Goal: Information Seeking & Learning: Learn about a topic

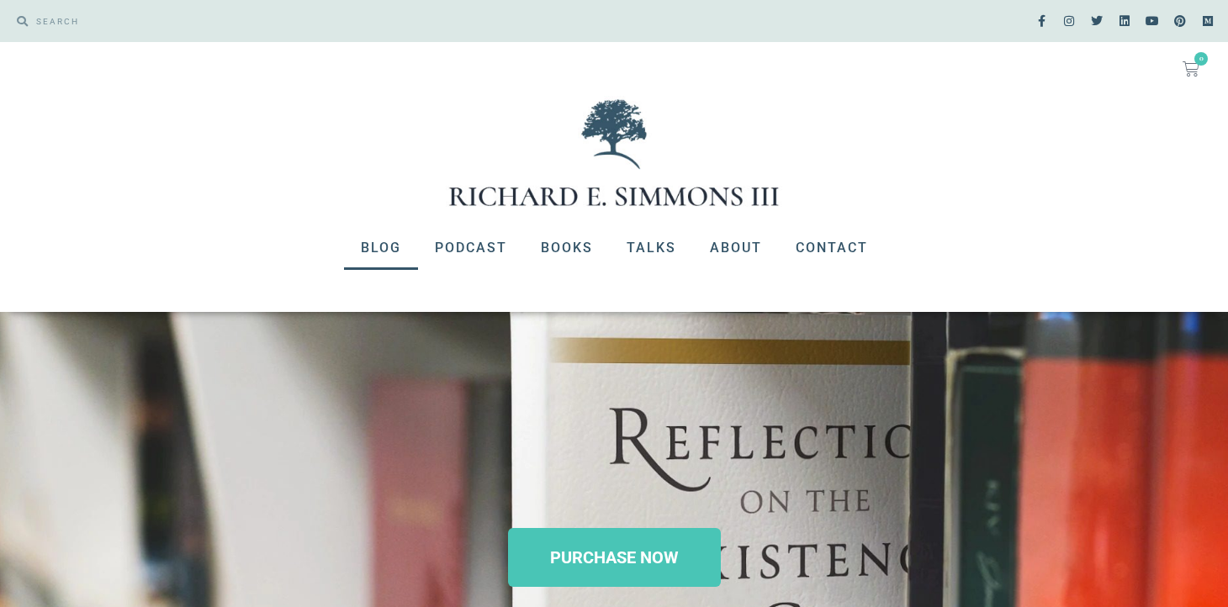
click at [374, 242] on link "Blog" at bounding box center [381, 248] width 74 height 44
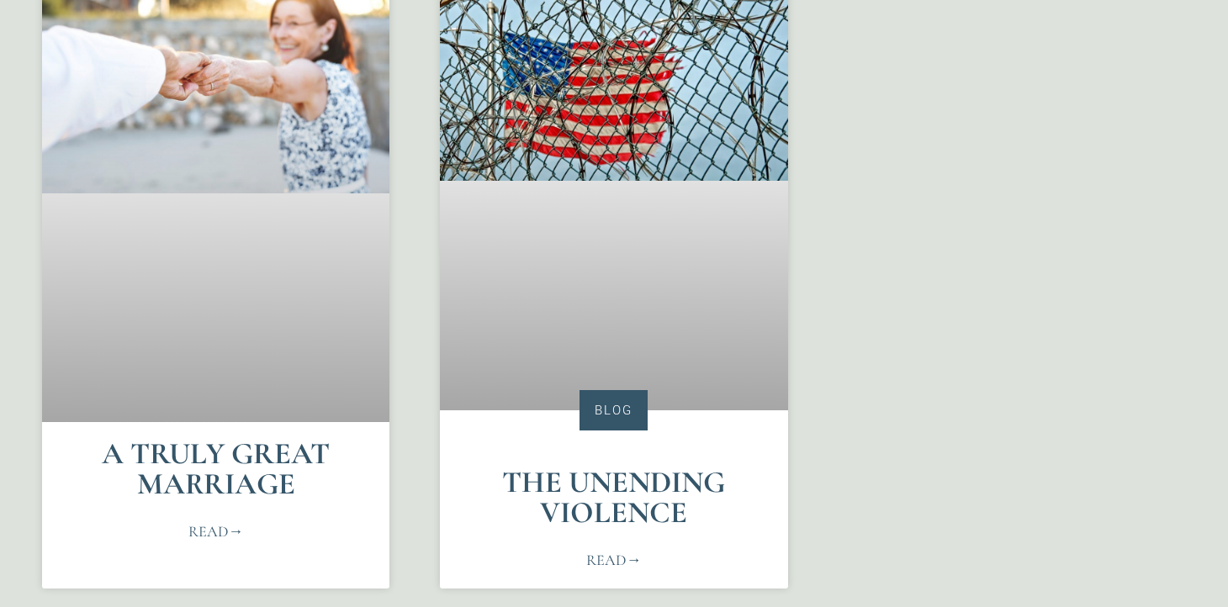
scroll to position [932, 0]
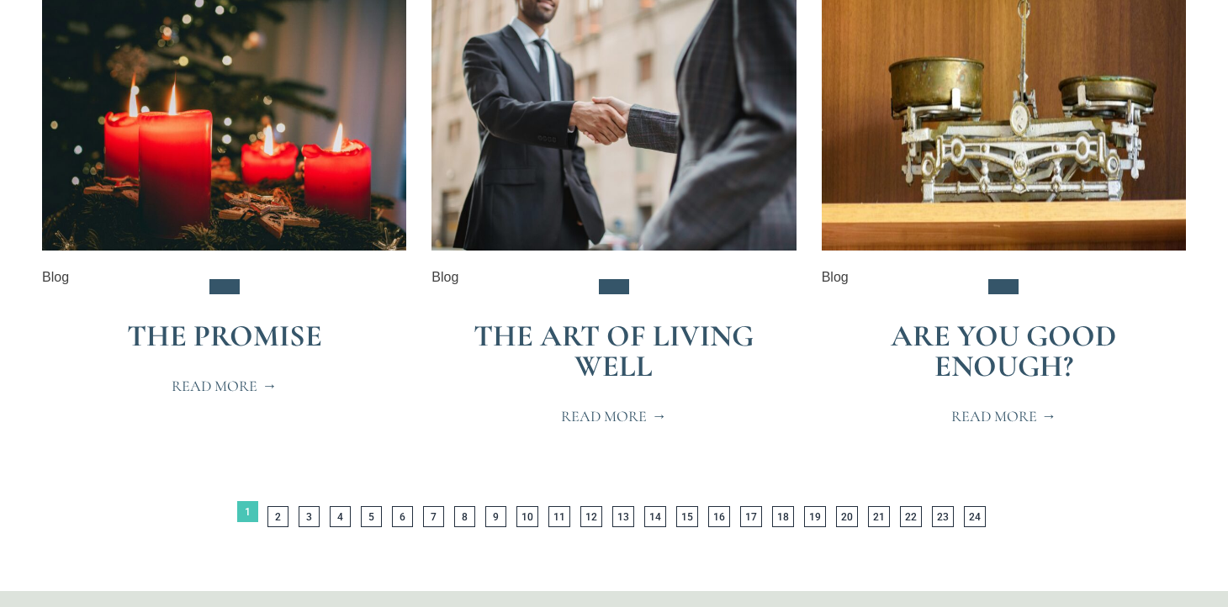
scroll to position [3429, 0]
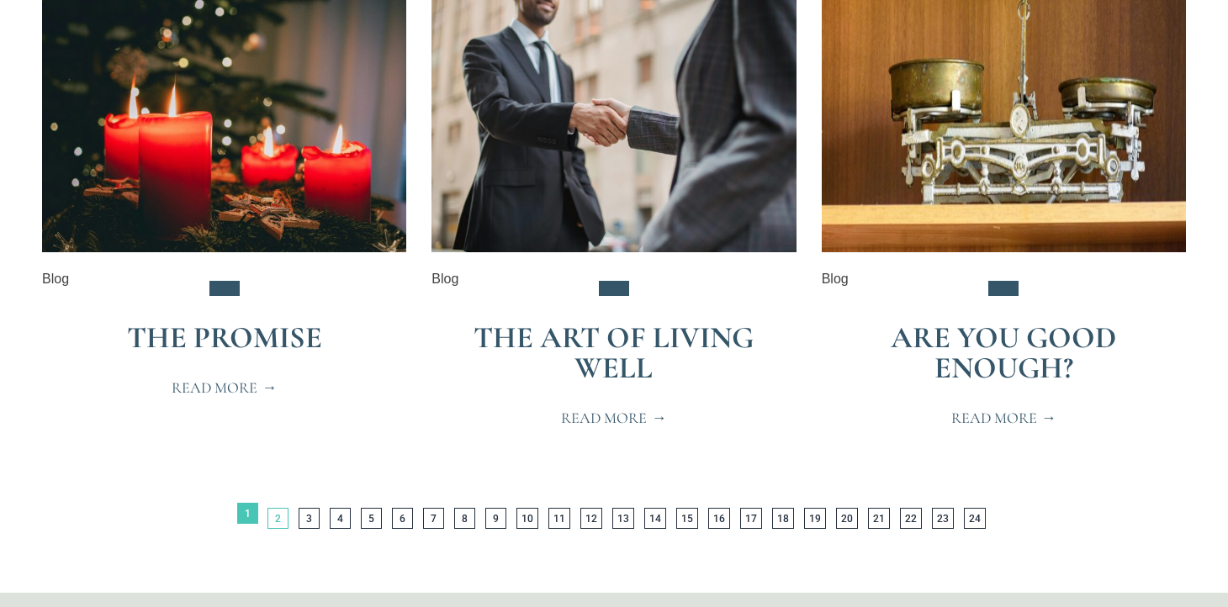
click at [280, 508] on link "Page 2" at bounding box center [278, 518] width 21 height 21
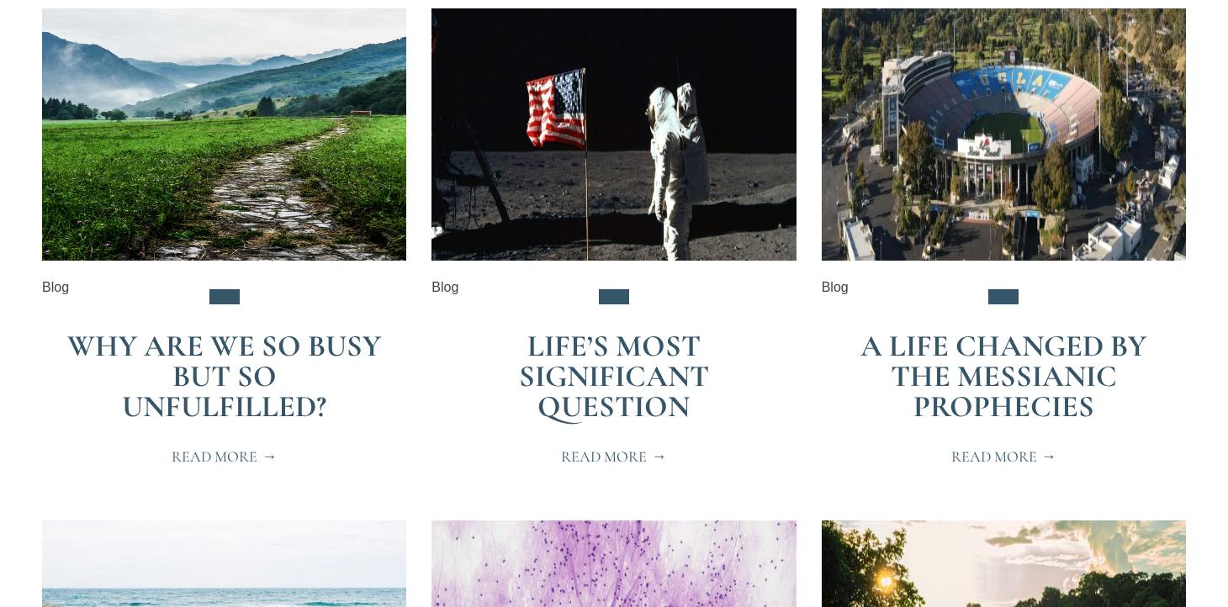
scroll to position [0, 0]
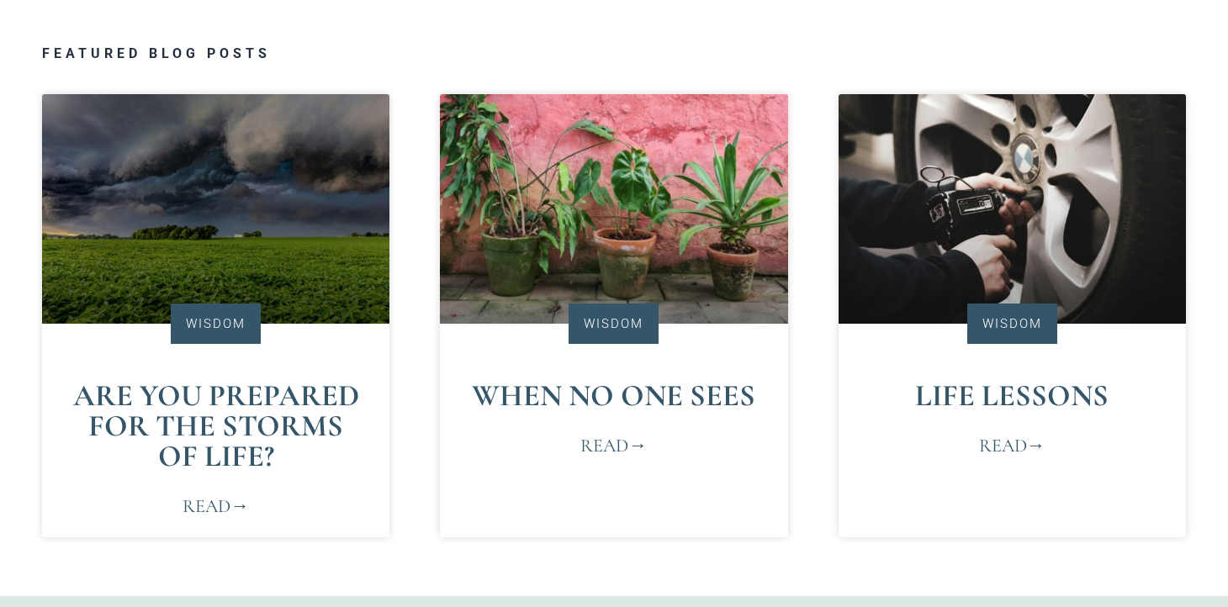
scroll to position [829, 0]
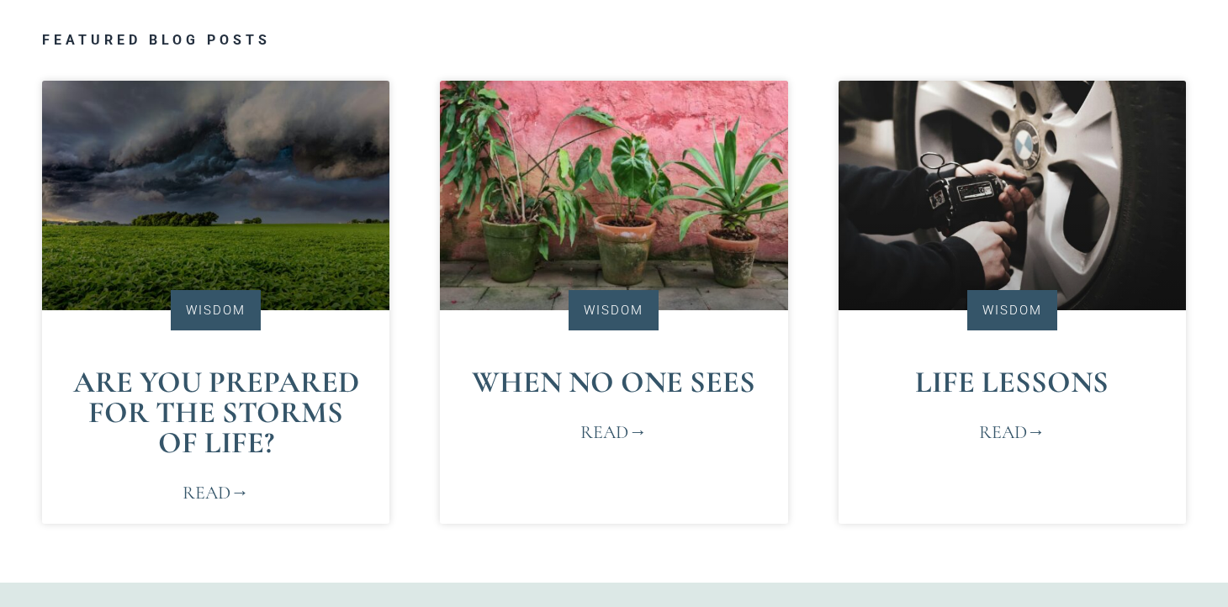
click at [138, 40] on h3 "Featured Blog Posts" at bounding box center [614, 40] width 1144 height 13
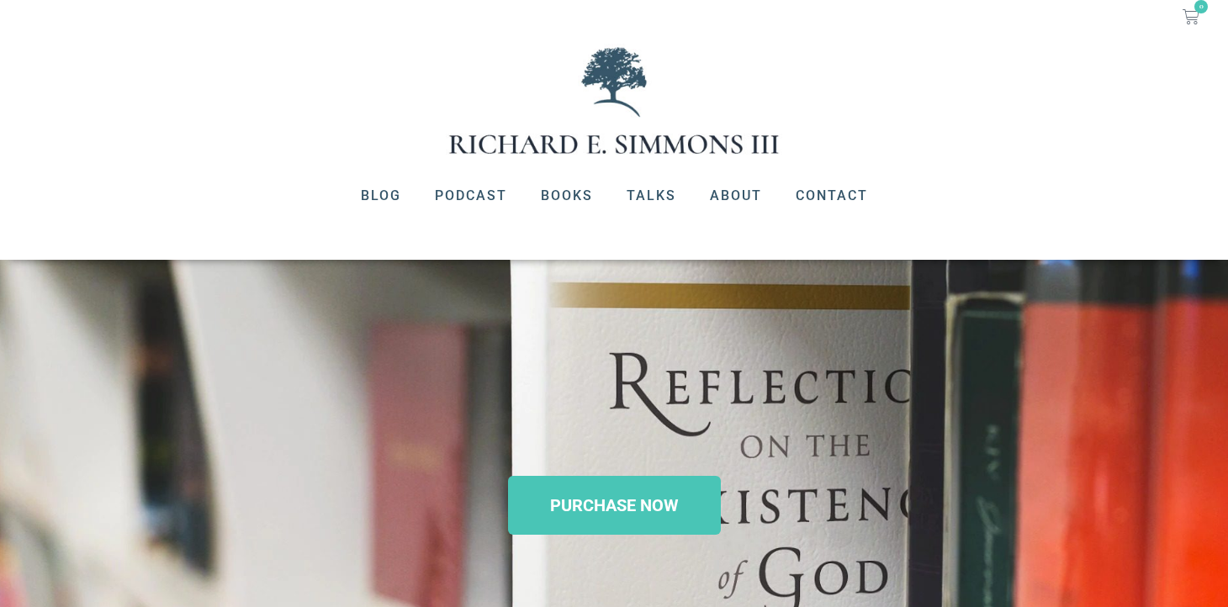
scroll to position [0, 0]
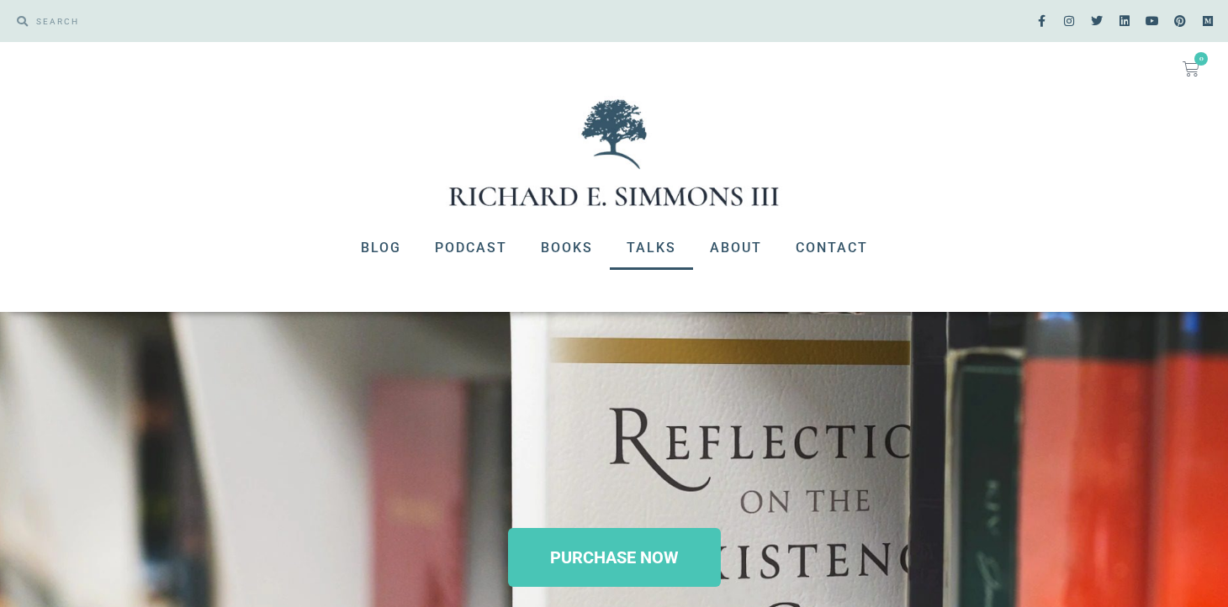
click at [642, 244] on link "Talks" at bounding box center [651, 248] width 83 height 44
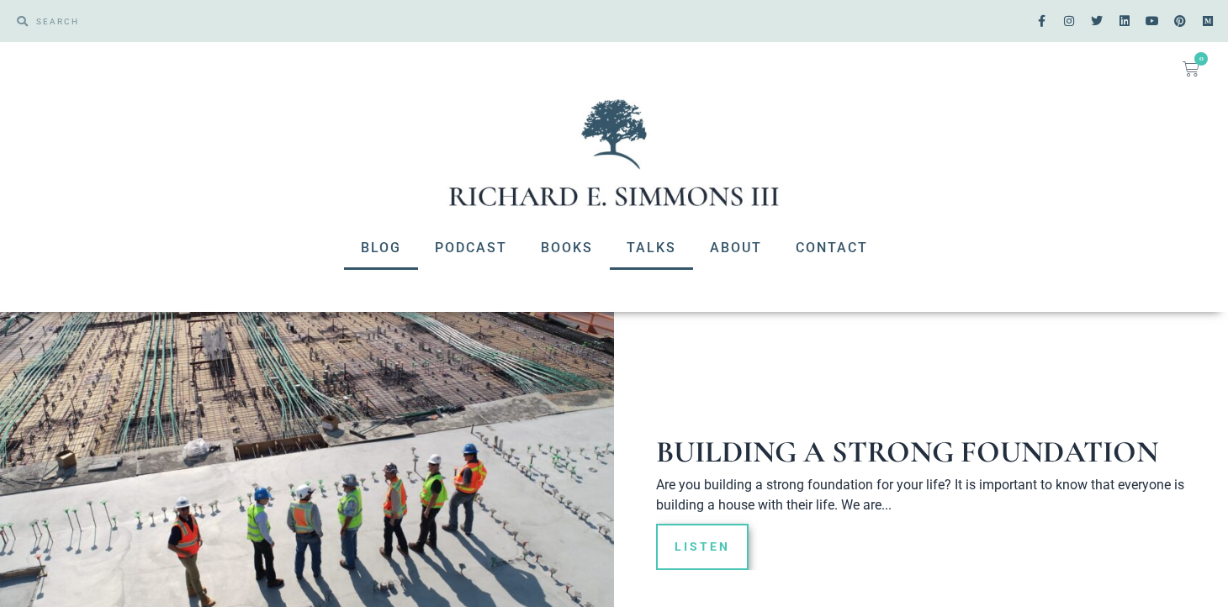
click at [377, 245] on link "Blog" at bounding box center [381, 248] width 74 height 44
click at [377, 248] on link "Blog" at bounding box center [381, 248] width 74 height 44
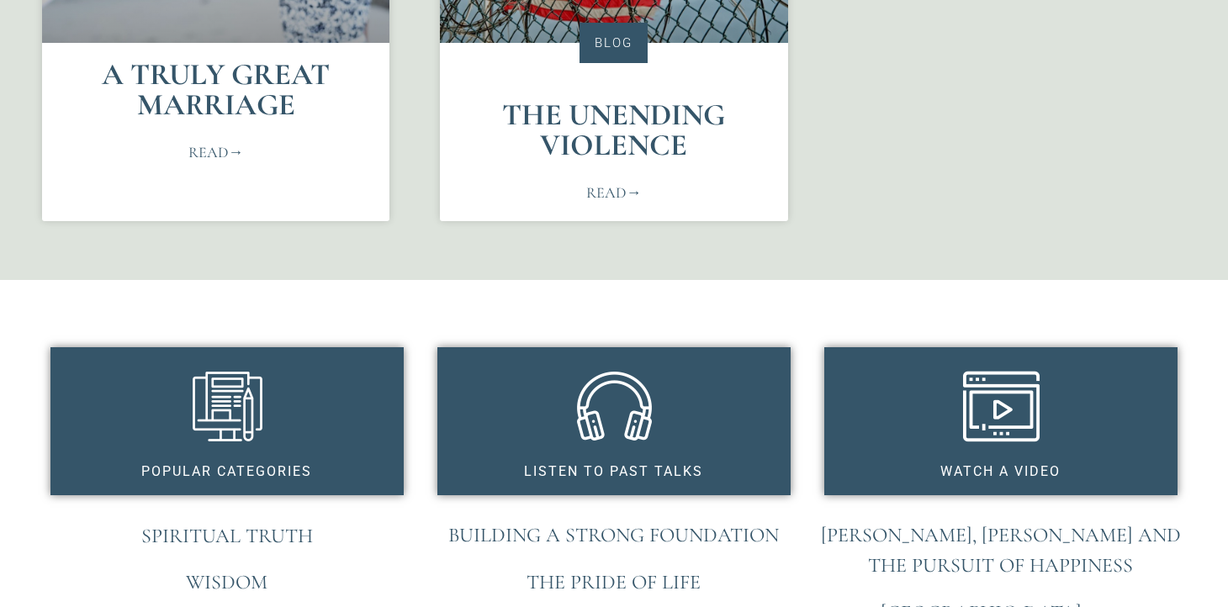
scroll to position [1385, 0]
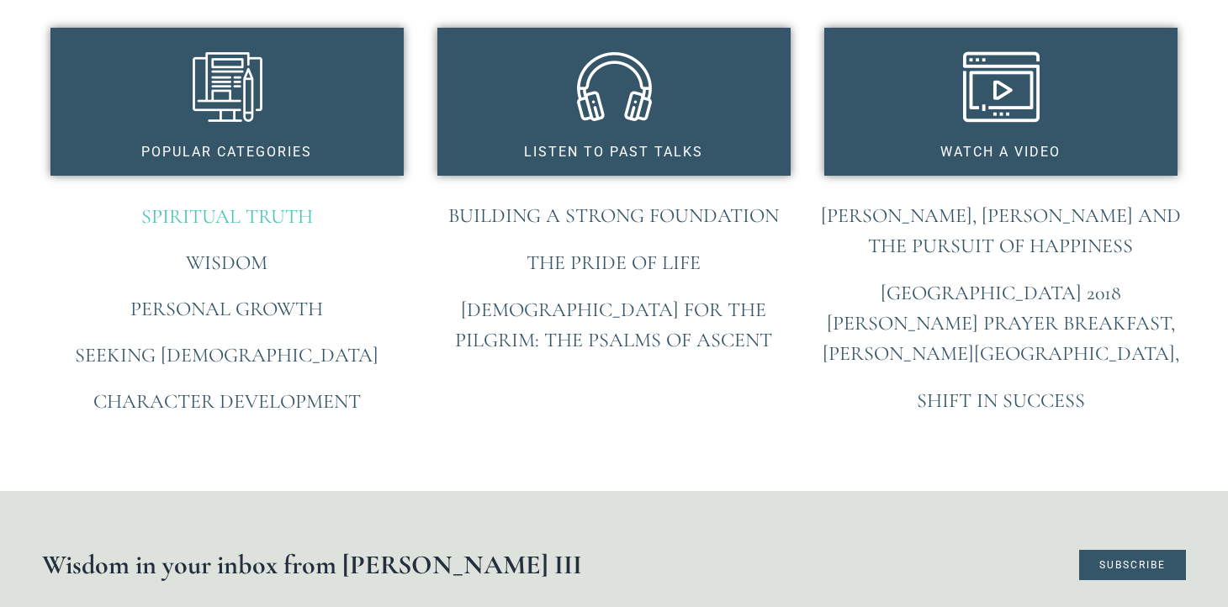
click at [223, 214] on link "Spiritual Truth" at bounding box center [227, 216] width 172 height 24
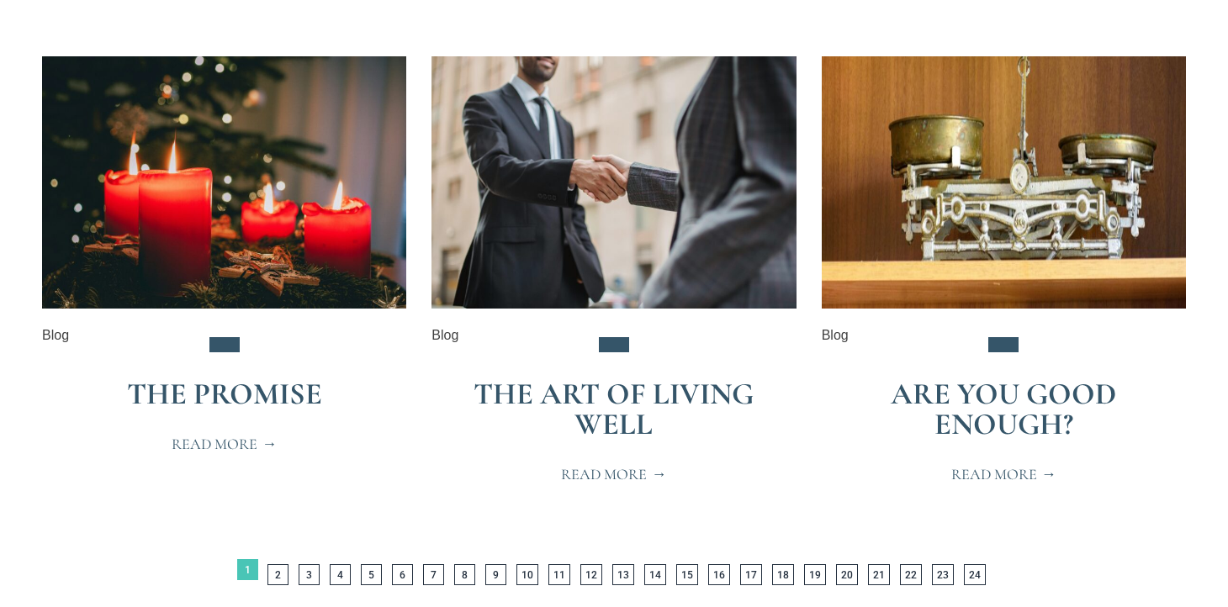
scroll to position [3374, 0]
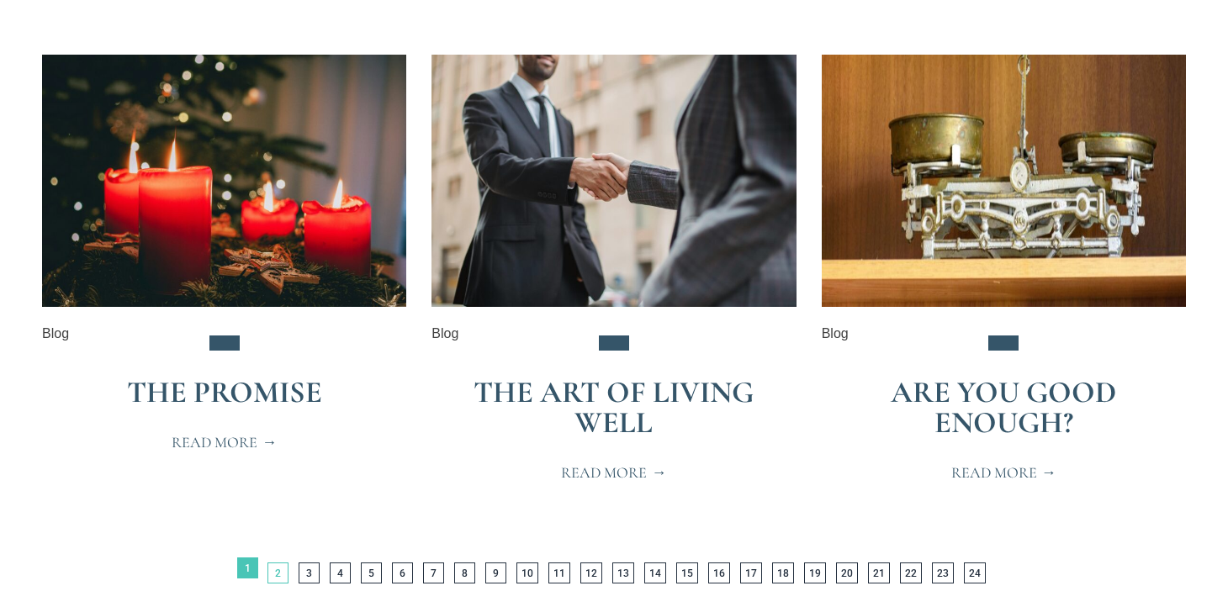
click at [278, 563] on link "Page 2" at bounding box center [278, 573] width 21 height 21
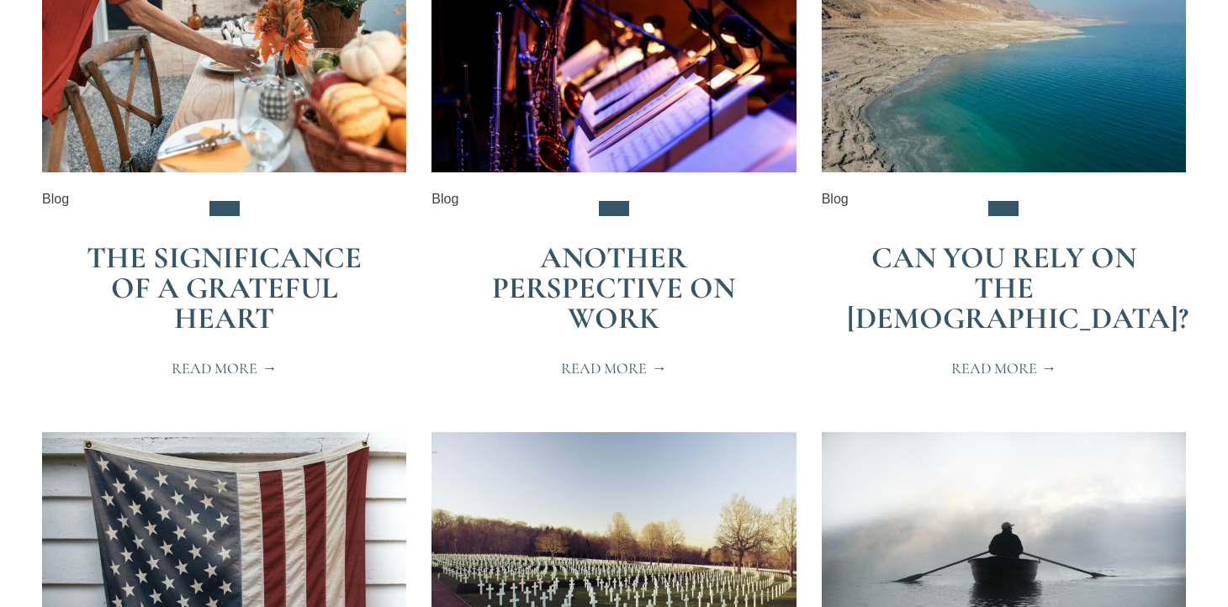
scroll to position [493, 0]
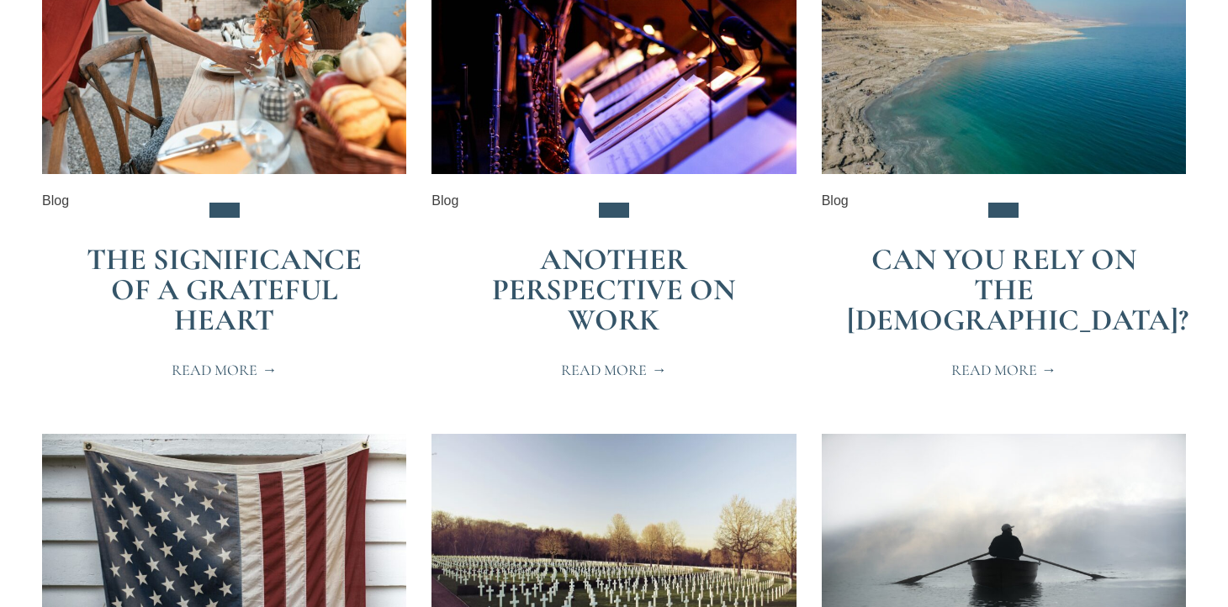
click at [1005, 363] on span "Read More" at bounding box center [1004, 370] width 105 height 15
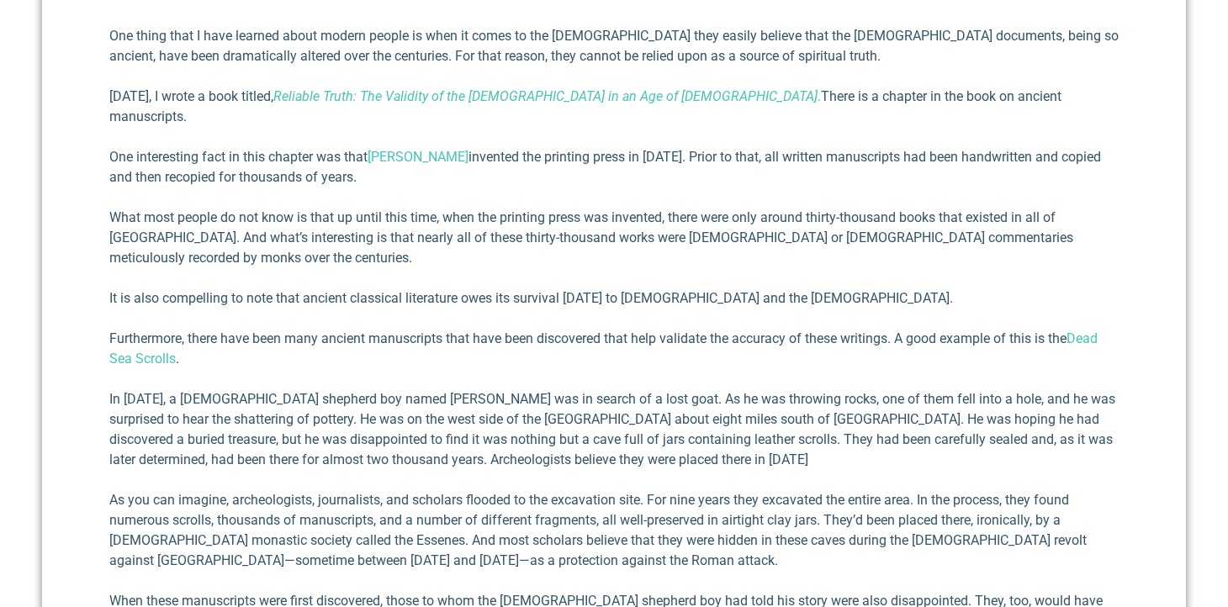
scroll to position [578, 0]
